Goal: Use online tool/utility: Utilize a website feature to perform a specific function

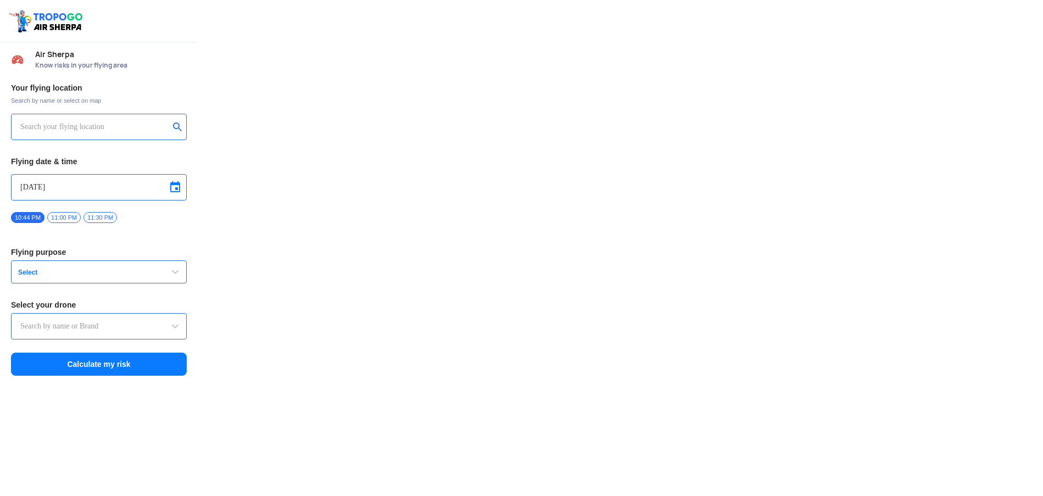
type input "Asteria A200"
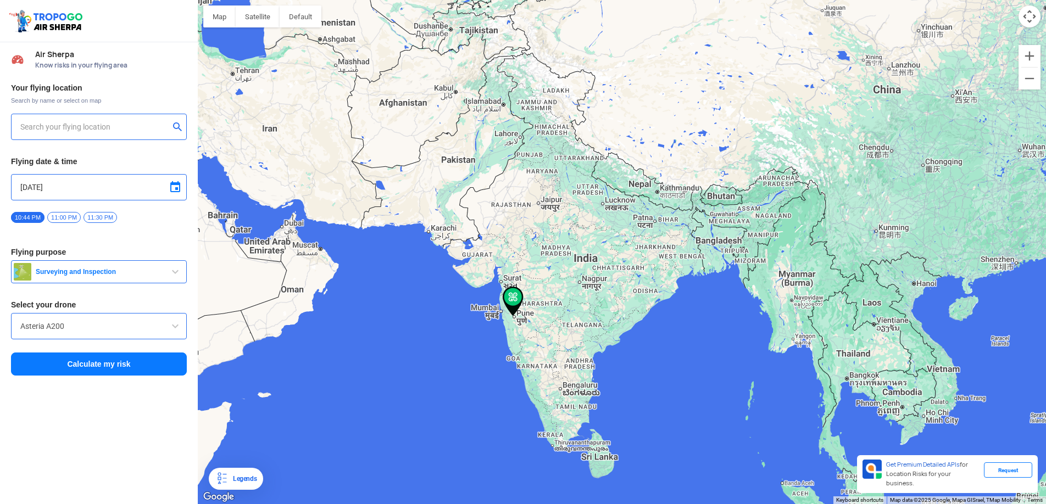
type input "[GEOGRAPHIC_DATA]"
click at [514, 296] on img at bounding box center [513, 302] width 21 height 30
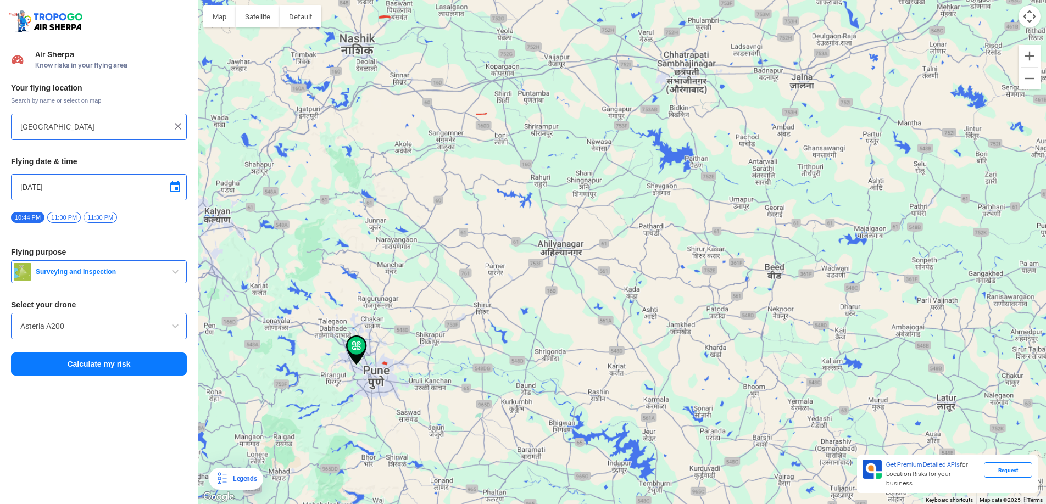
drag, startPoint x: 273, startPoint y: 380, endPoint x: 406, endPoint y: 380, distance: 133.0
click at [406, 380] on div at bounding box center [622, 252] width 848 height 504
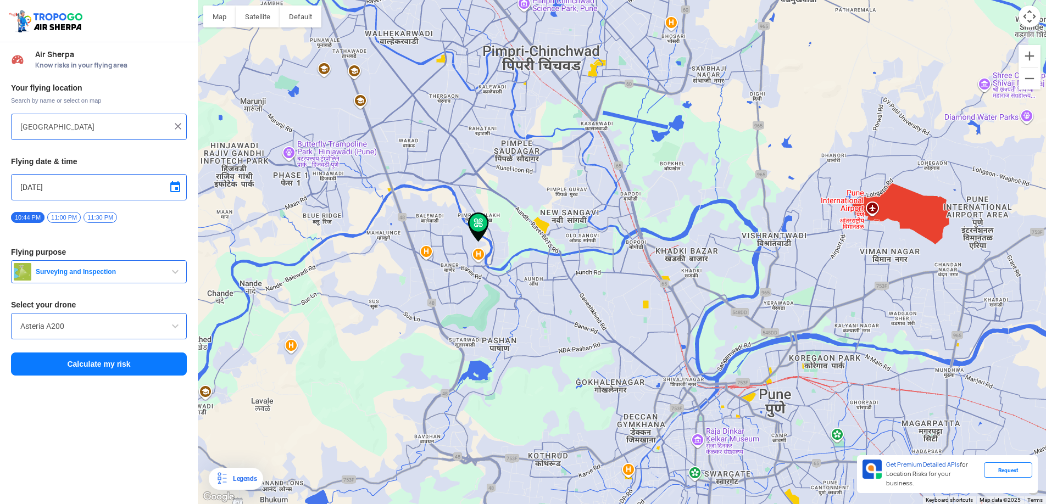
drag, startPoint x: 457, startPoint y: 371, endPoint x: 497, endPoint y: 180, distance: 195.4
click at [497, 180] on div at bounding box center [622, 252] width 848 height 504
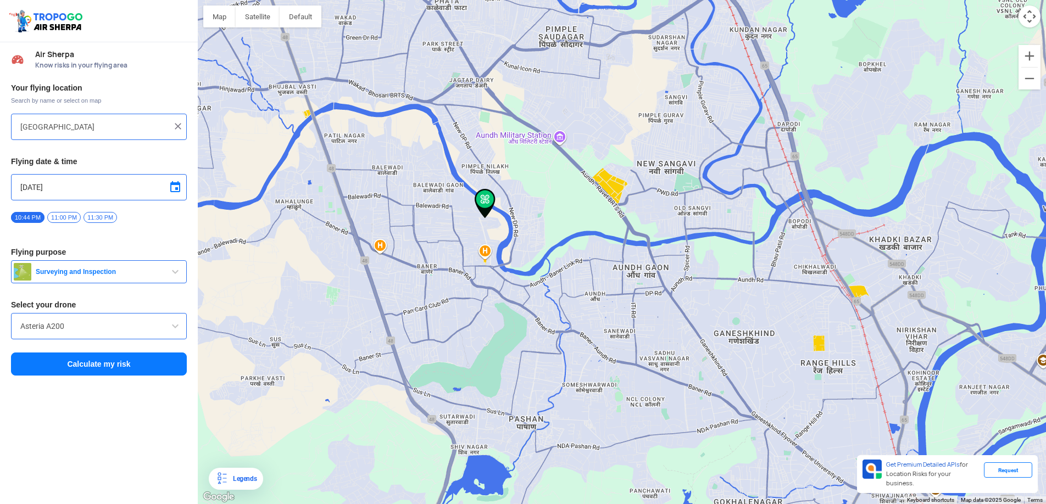
drag, startPoint x: 511, startPoint y: 254, endPoint x: 521, endPoint y: 194, distance: 60.7
click at [521, 194] on div at bounding box center [622, 252] width 848 height 504
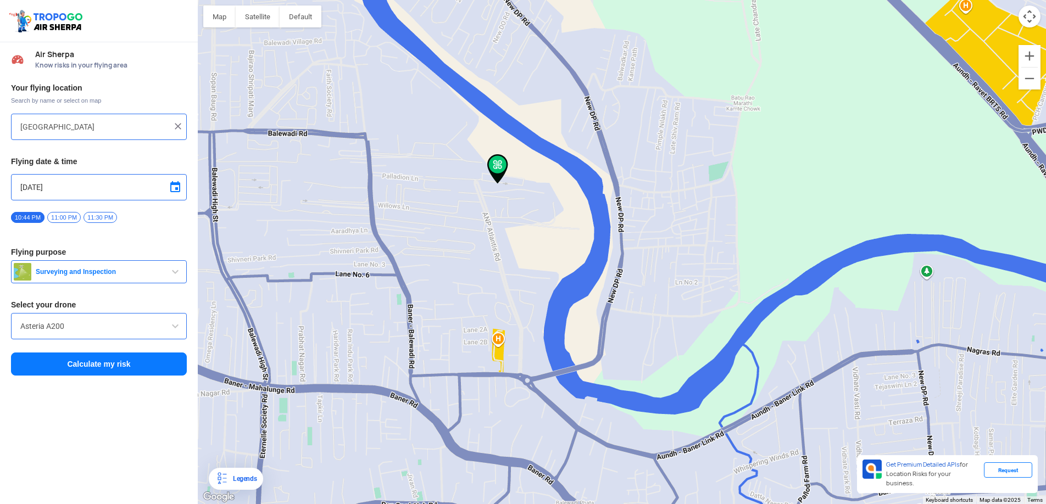
click at [496, 166] on img at bounding box center [497, 169] width 21 height 30
click at [81, 326] on input "Asteria A200" at bounding box center [98, 326] width 157 height 13
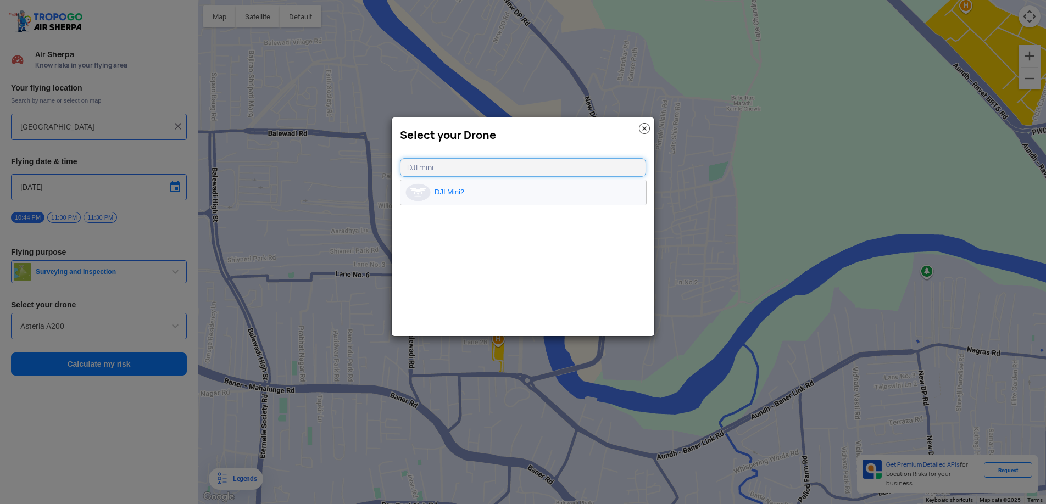
type input "DJI mini"
click at [446, 192] on li "DJI Mini2" at bounding box center [524, 192] width 246 height 25
type input "DJI Mini2"
